Goal: Task Accomplishment & Management: Manage account settings

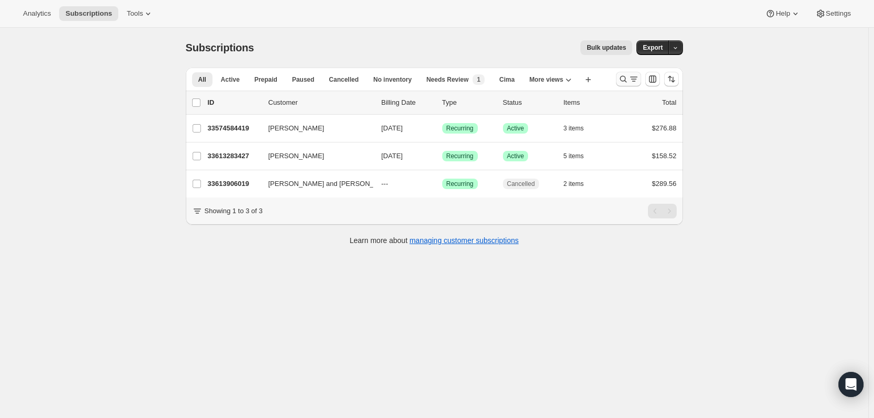
click at [629, 81] on icon "Search and filter results" at bounding box center [623, 79] width 10 height 10
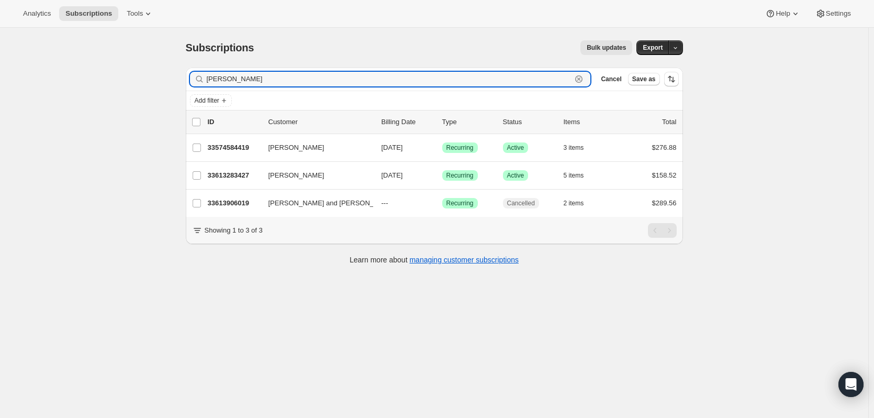
click at [580, 77] on icon "button" at bounding box center [579, 79] width 4 height 4
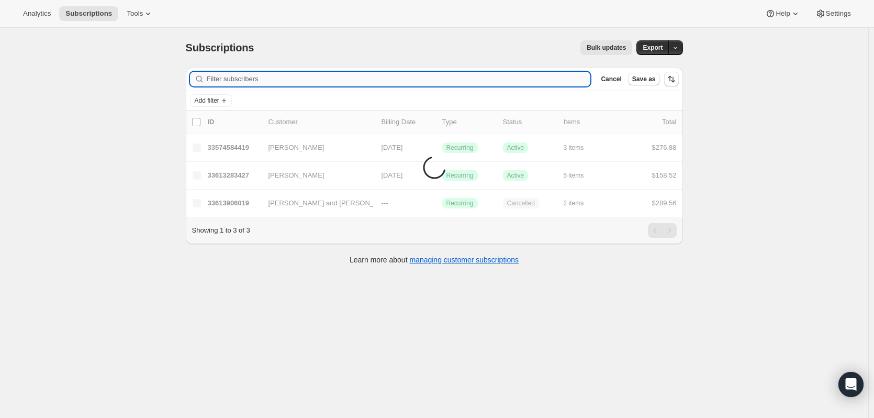
paste input "Mackie"
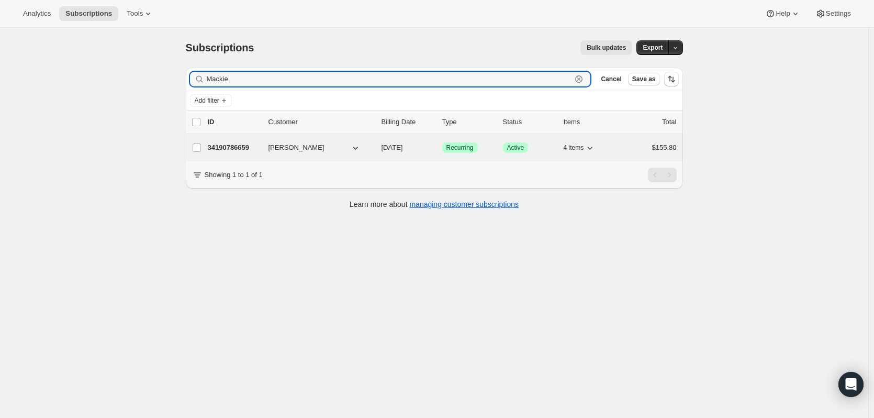
type input "Mackie"
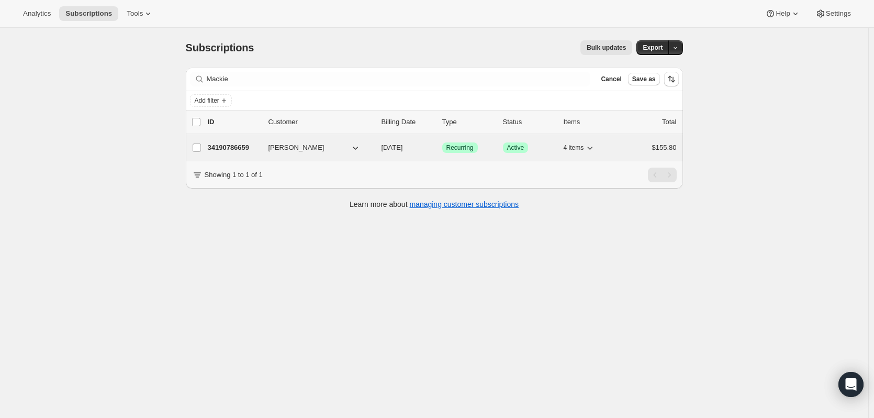
click at [241, 144] on p "34190786659" at bounding box center [234, 147] width 52 height 10
